Goal: Task Accomplishment & Management: Use online tool/utility

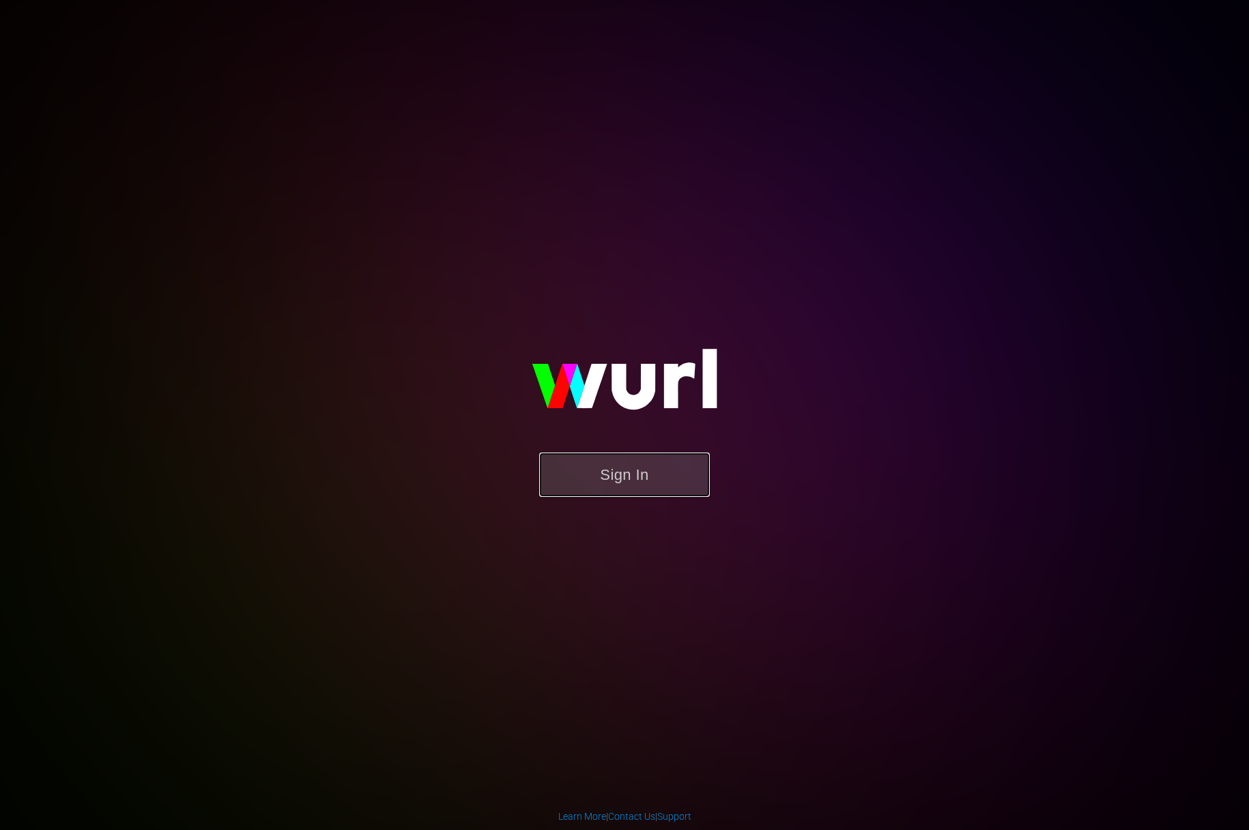
click at [595, 461] on button "Sign In" at bounding box center [624, 474] width 171 height 44
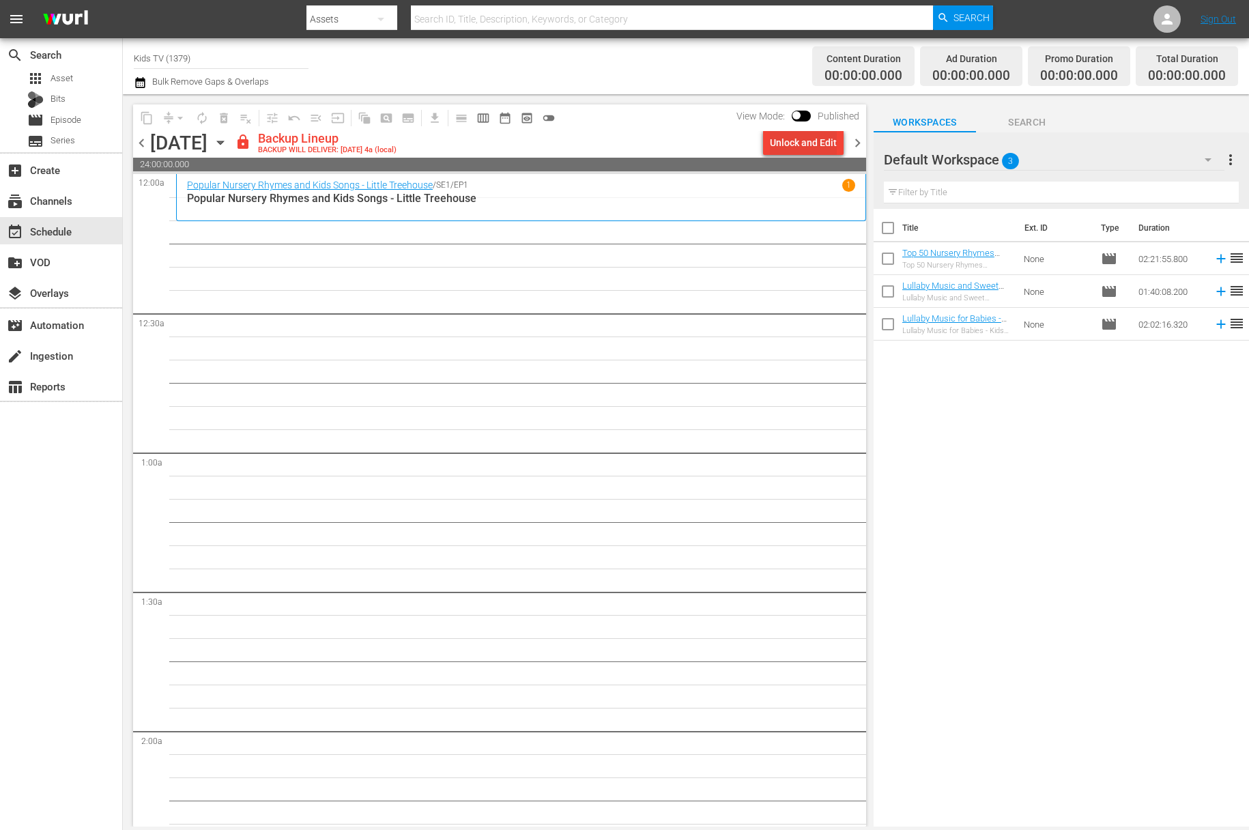
click at [841, 139] on button "Unlock and Edit" at bounding box center [803, 142] width 81 height 25
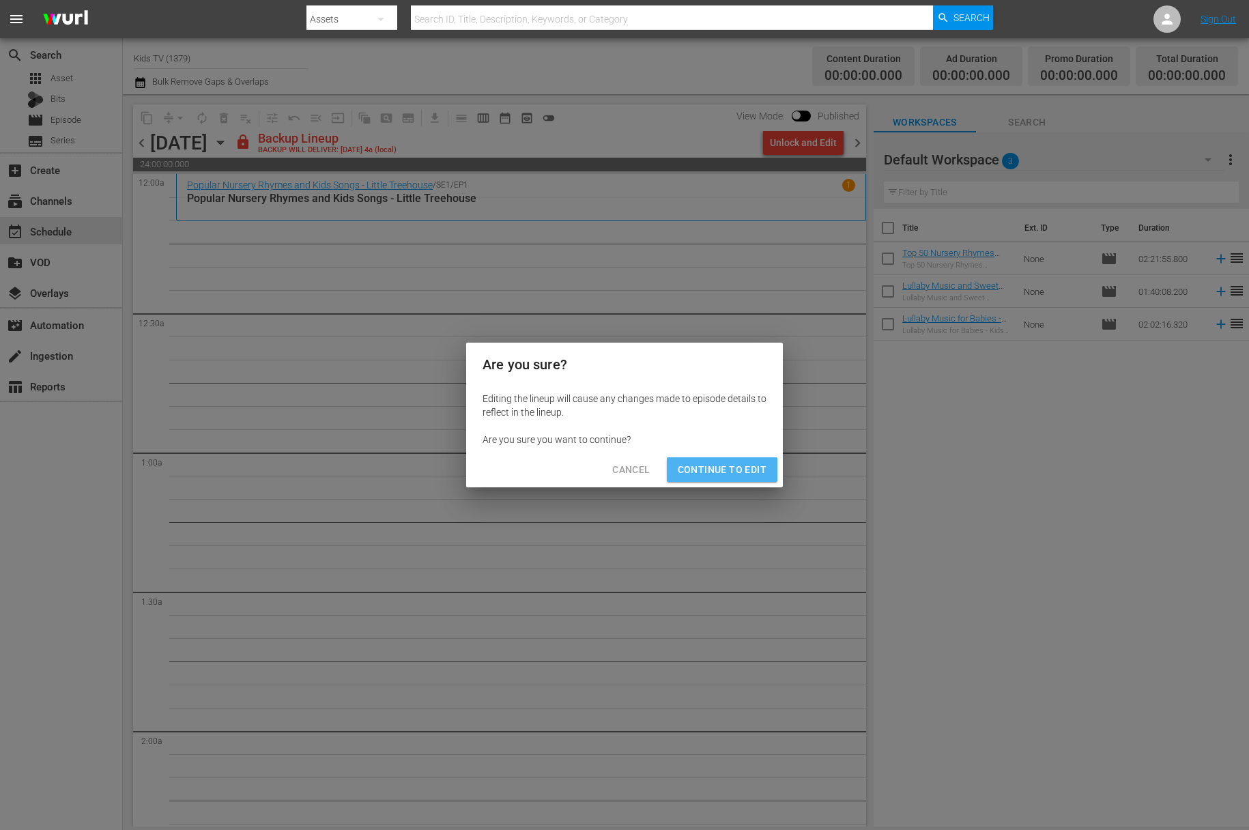
drag, startPoint x: 729, startPoint y: 469, endPoint x: 590, endPoint y: 366, distance: 173.2
click at [729, 469] on span "Continue to Edit" at bounding box center [722, 469] width 89 height 17
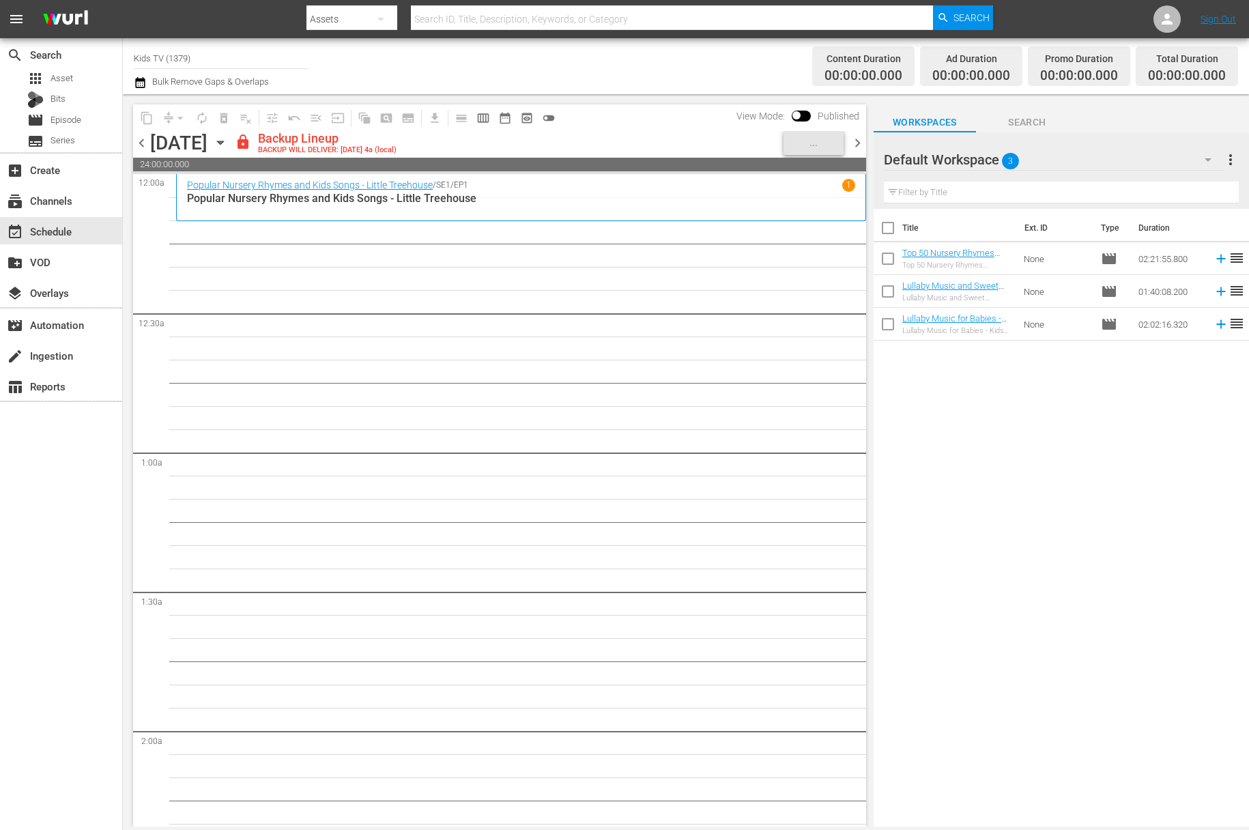
click at [228, 139] on icon "button" at bounding box center [220, 142] width 15 height 15
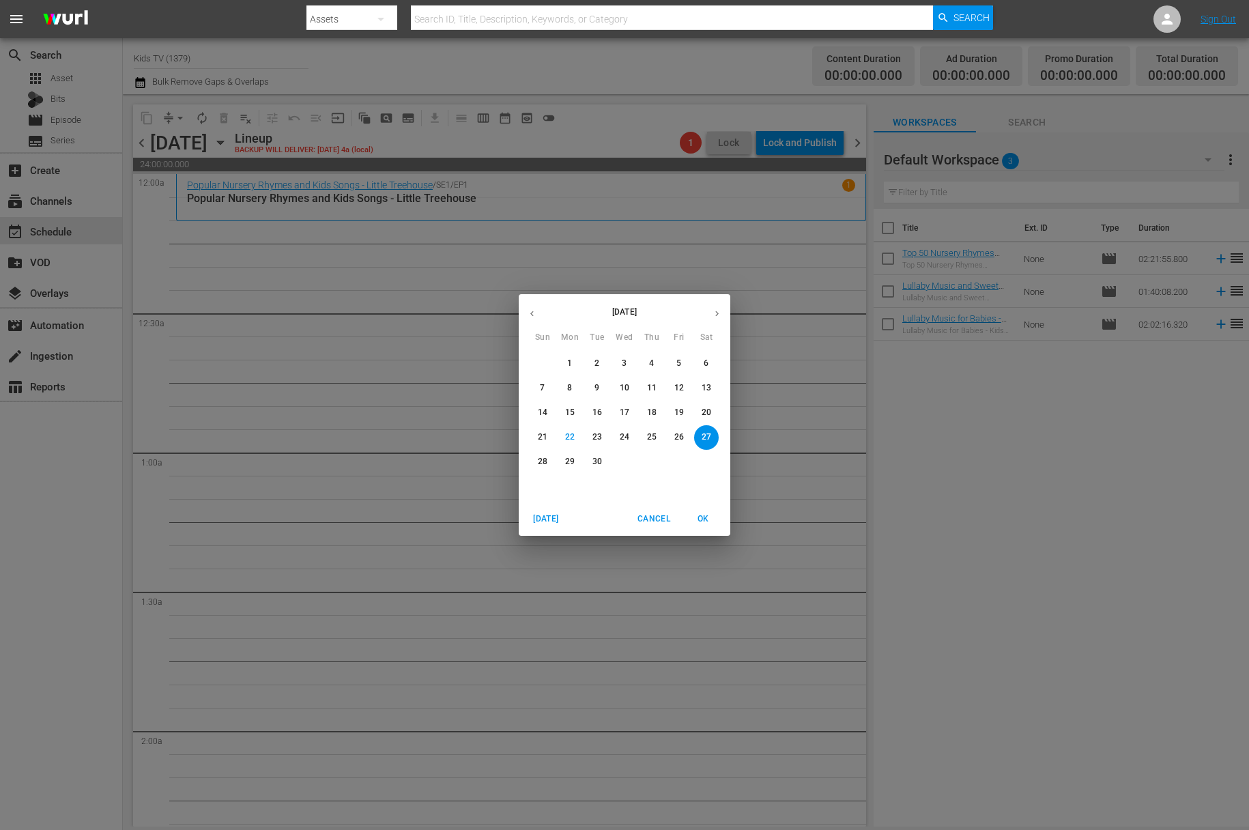
click at [535, 459] on span "28" at bounding box center [542, 462] width 25 height 12
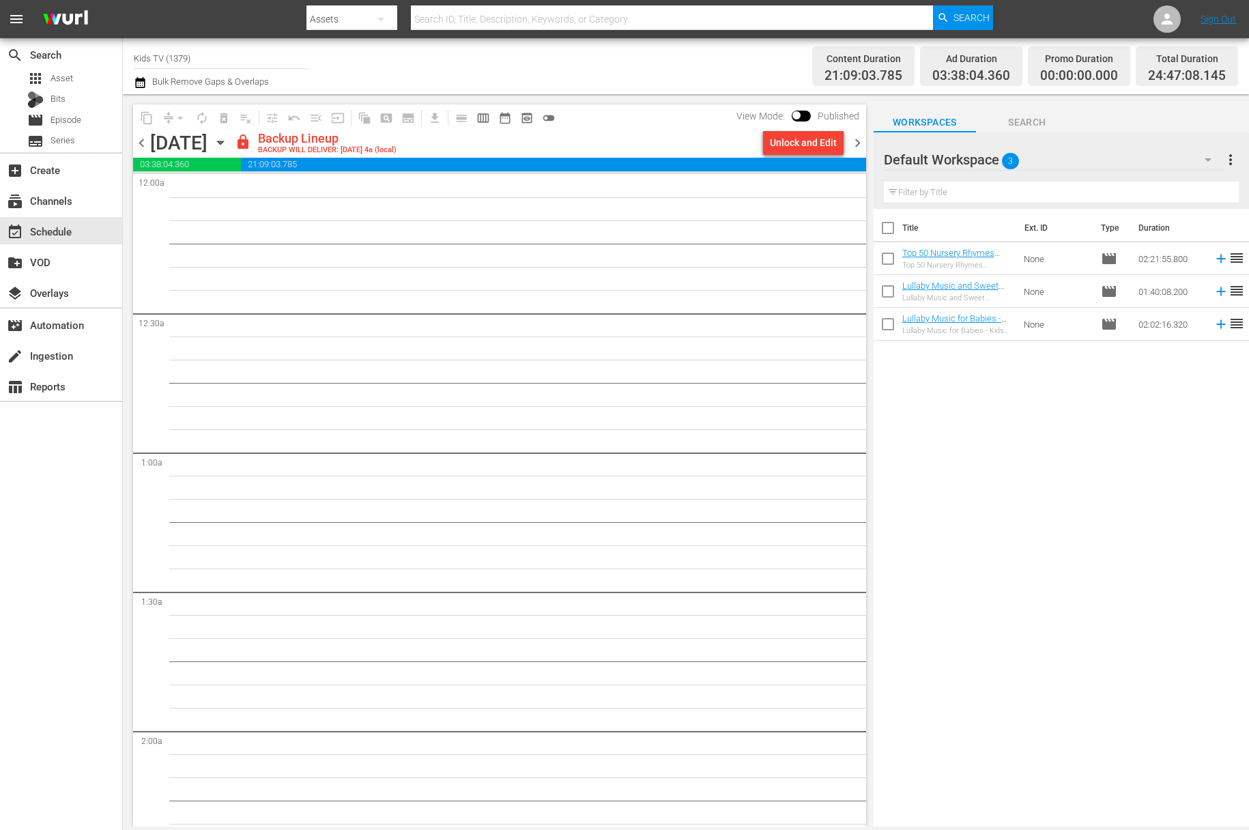
click at [809, 145] on div "Unlock and Edit" at bounding box center [803, 142] width 67 height 25
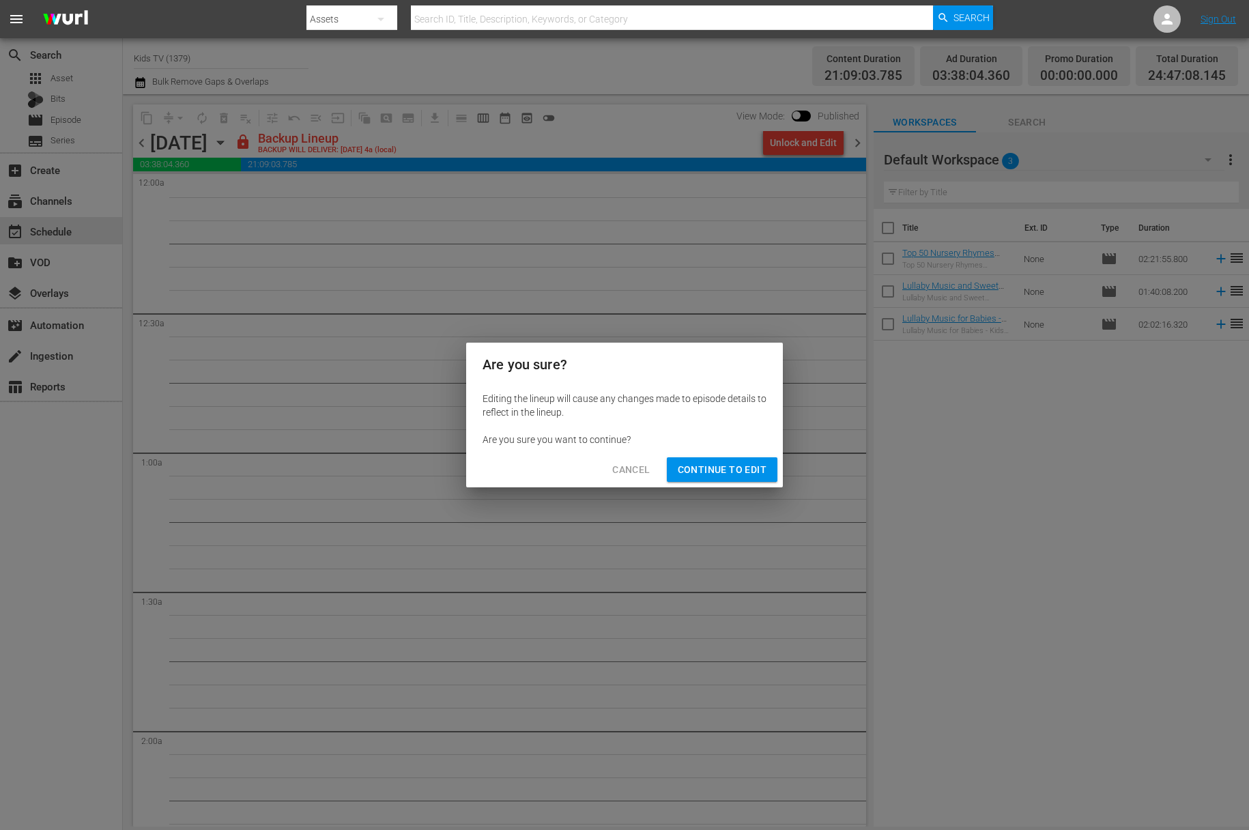
click at [731, 465] on span "Continue to Edit" at bounding box center [722, 469] width 89 height 17
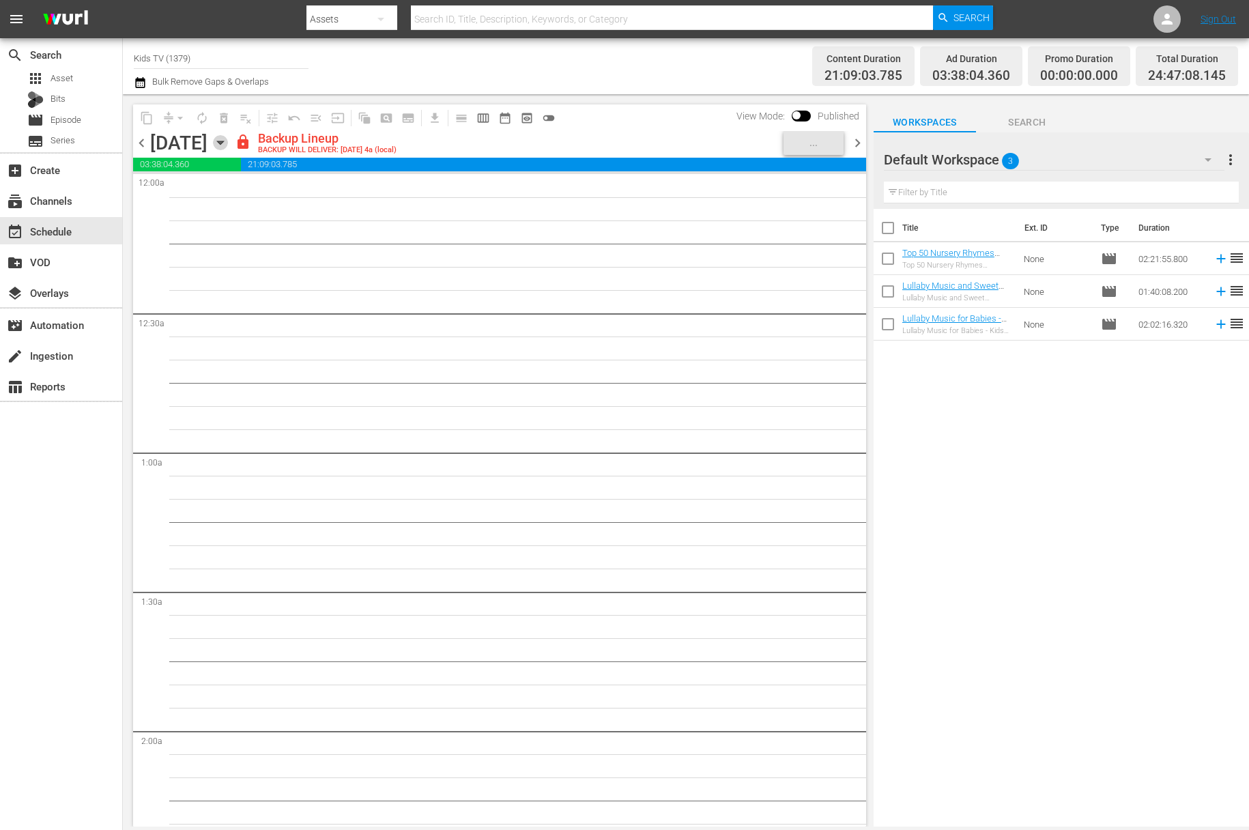
click at [228, 136] on icon "button" at bounding box center [220, 142] width 15 height 15
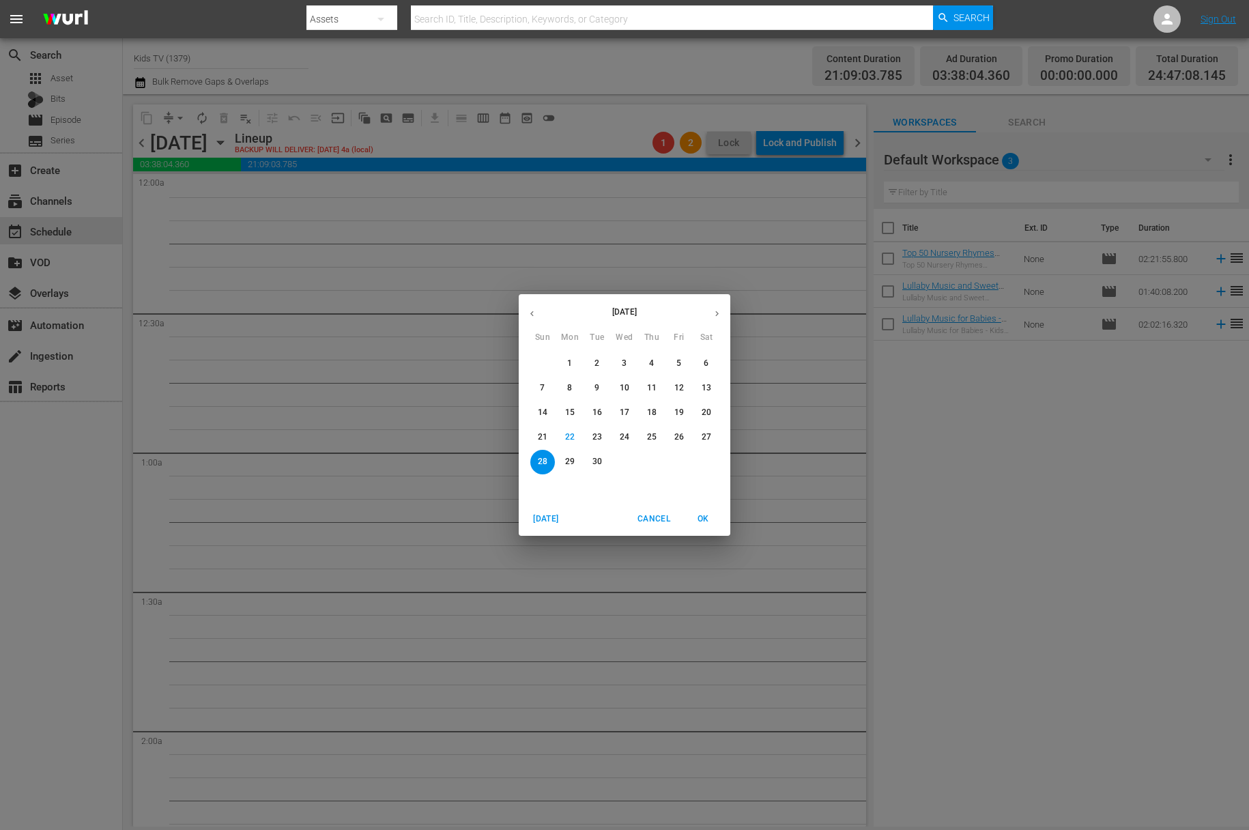
click at [682, 435] on p "26" at bounding box center [679, 437] width 10 height 12
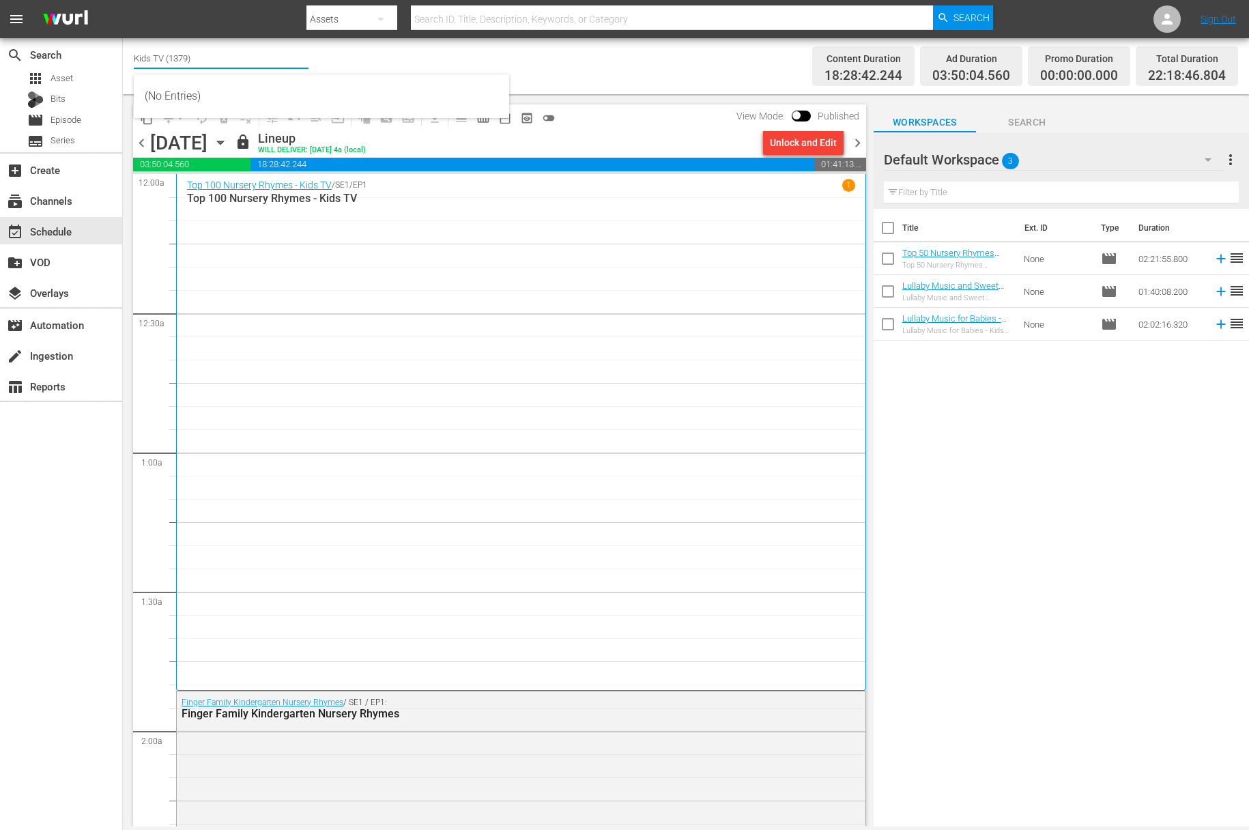
click at [201, 55] on input "Kids TV (1379)" at bounding box center [221, 58] width 175 height 33
drag, startPoint x: 220, startPoint y: 58, endPoint x: 137, endPoint y: 53, distance: 82.7
click at [137, 53] on input "Kids TV (1379)" at bounding box center [221, 58] width 175 height 33
type input "K"
click at [300, 93] on div "Kids TV (1379 - jansonmedia_kidstv_1)" at bounding box center [321, 96] width 353 height 33
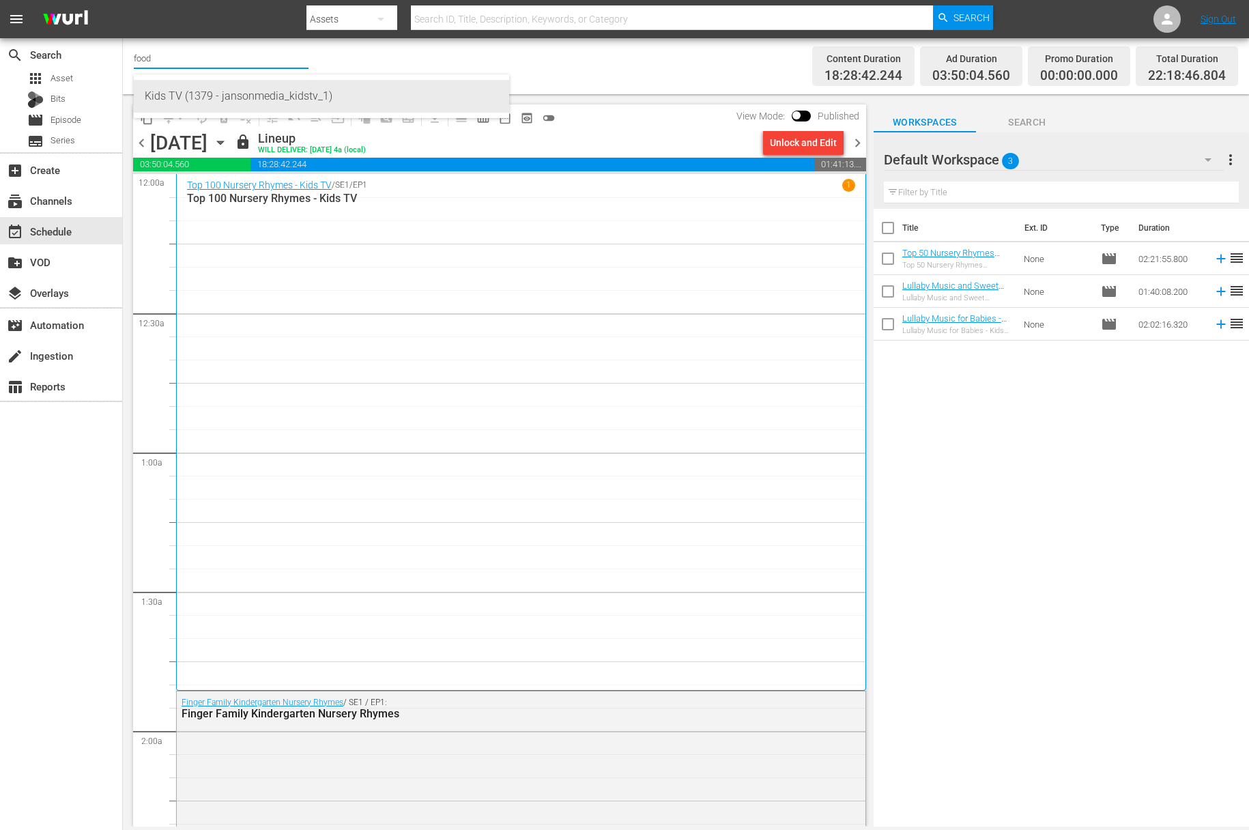
type input "Kids TV (1379 - jansonmedia_kidstv_1)"
click at [264, 53] on input "Kids TV (1379 - jansonmedia_kidstv_1)" at bounding box center [221, 58] width 175 height 33
click at [237, 53] on input "food" at bounding box center [221, 58] width 175 height 33
click at [224, 95] on div "Food (140 - food)" at bounding box center [321, 96] width 353 height 33
type input "Food (140 - food)"
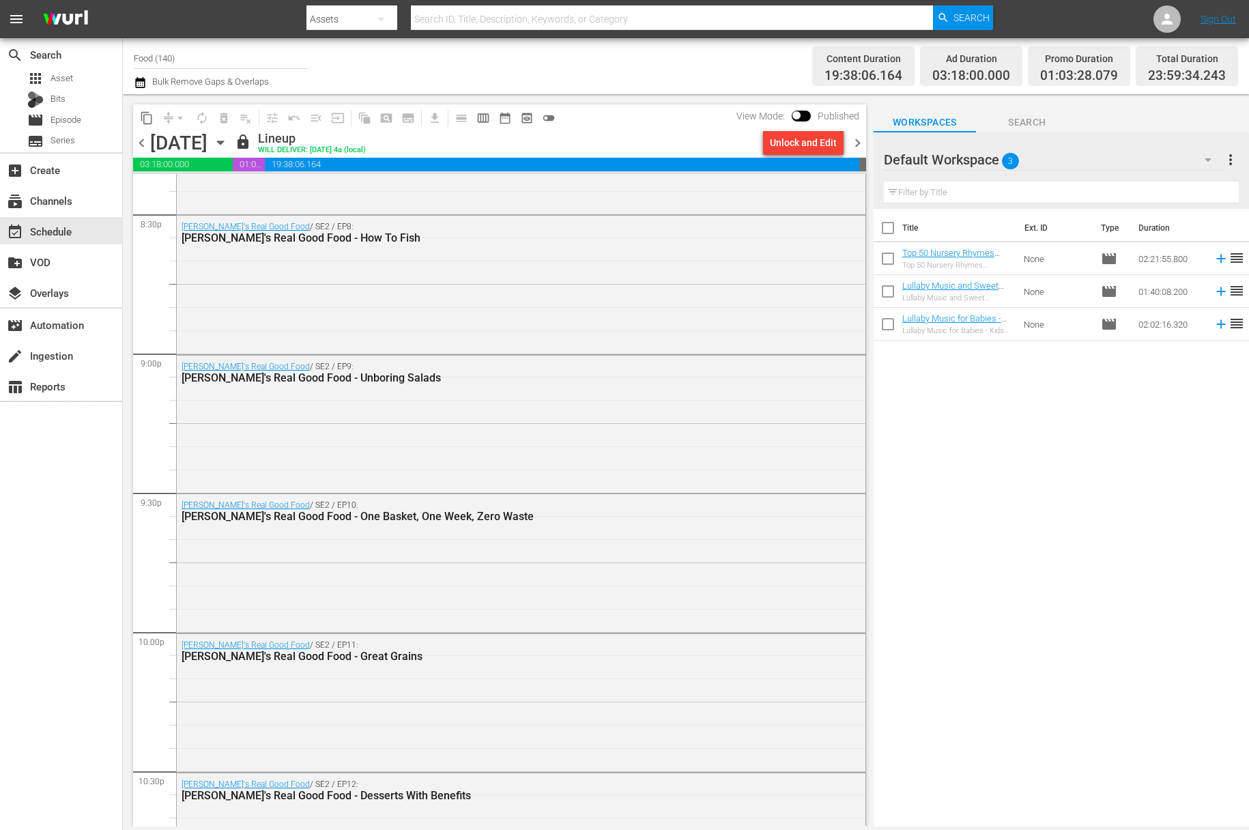
scroll to position [6029, 0]
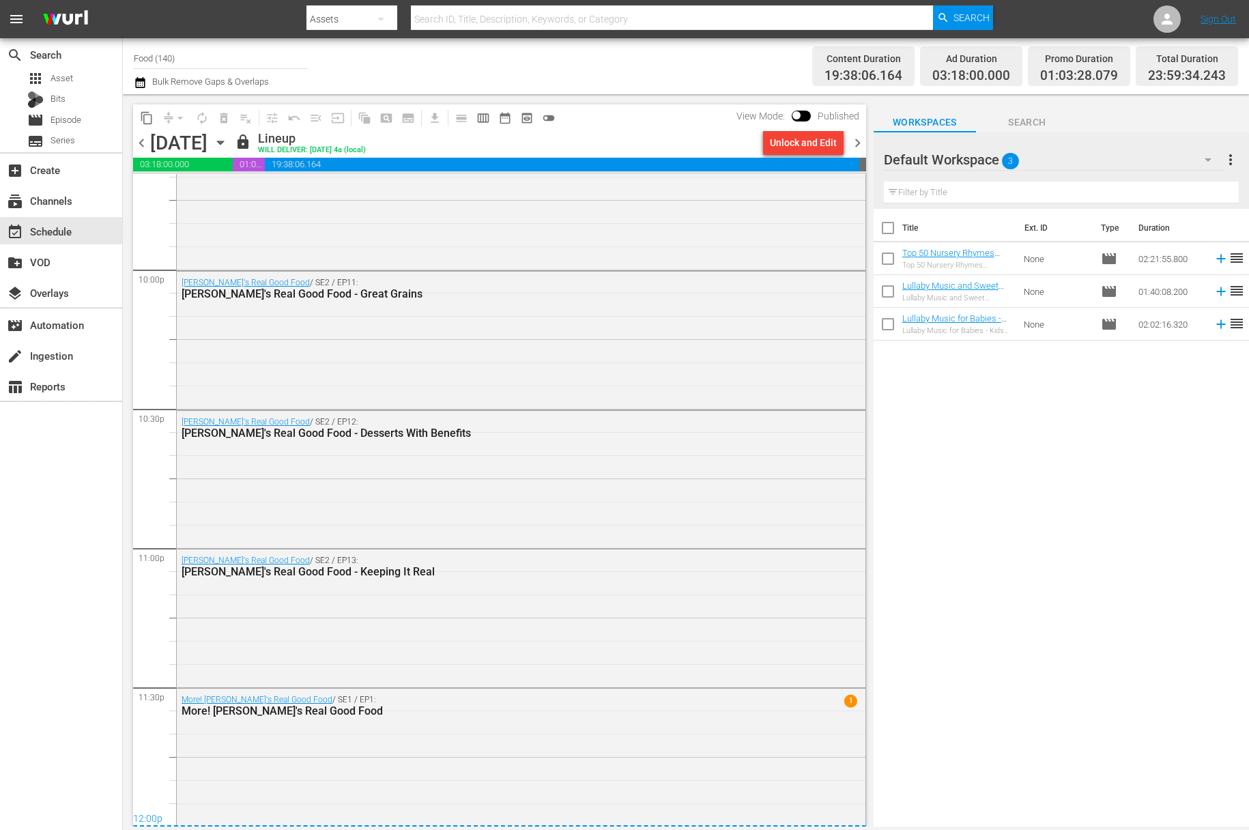
click at [207, 56] on input "Food (140)" at bounding box center [221, 58] width 175 height 33
